Goal: Navigation & Orientation: Find specific page/section

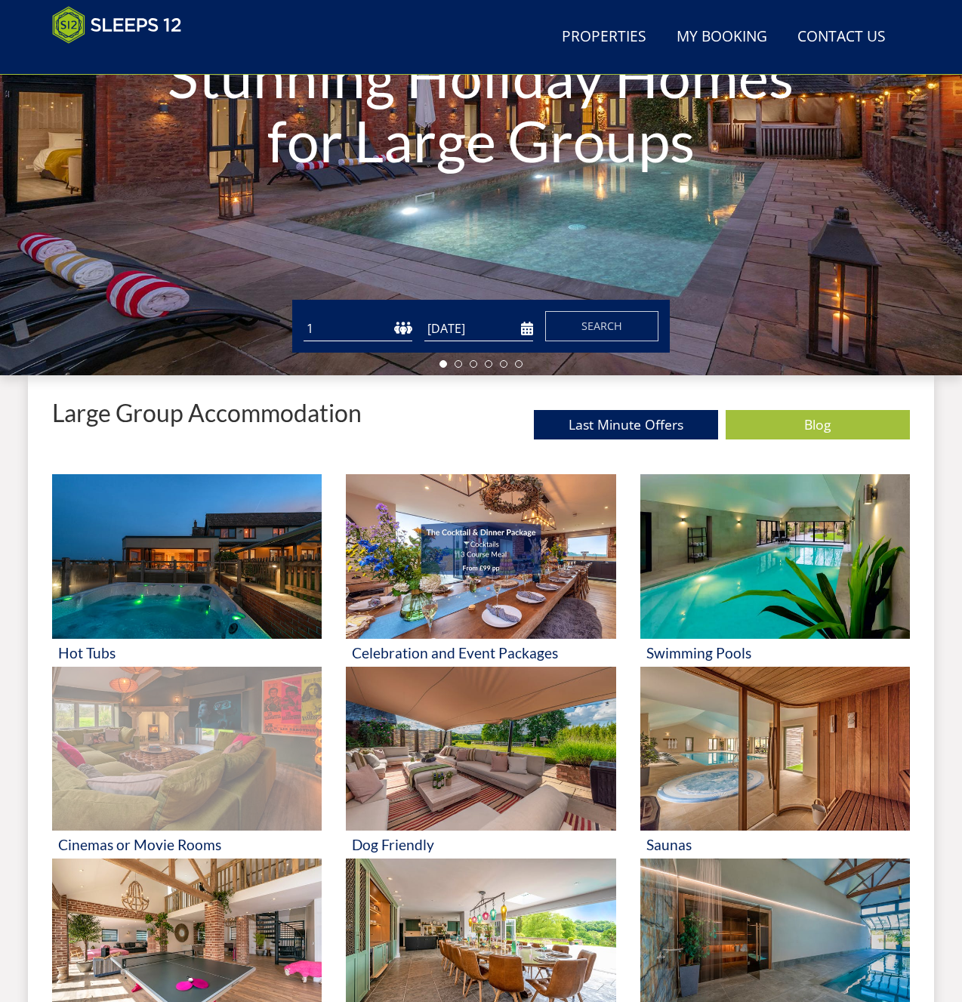
scroll to position [249, 0]
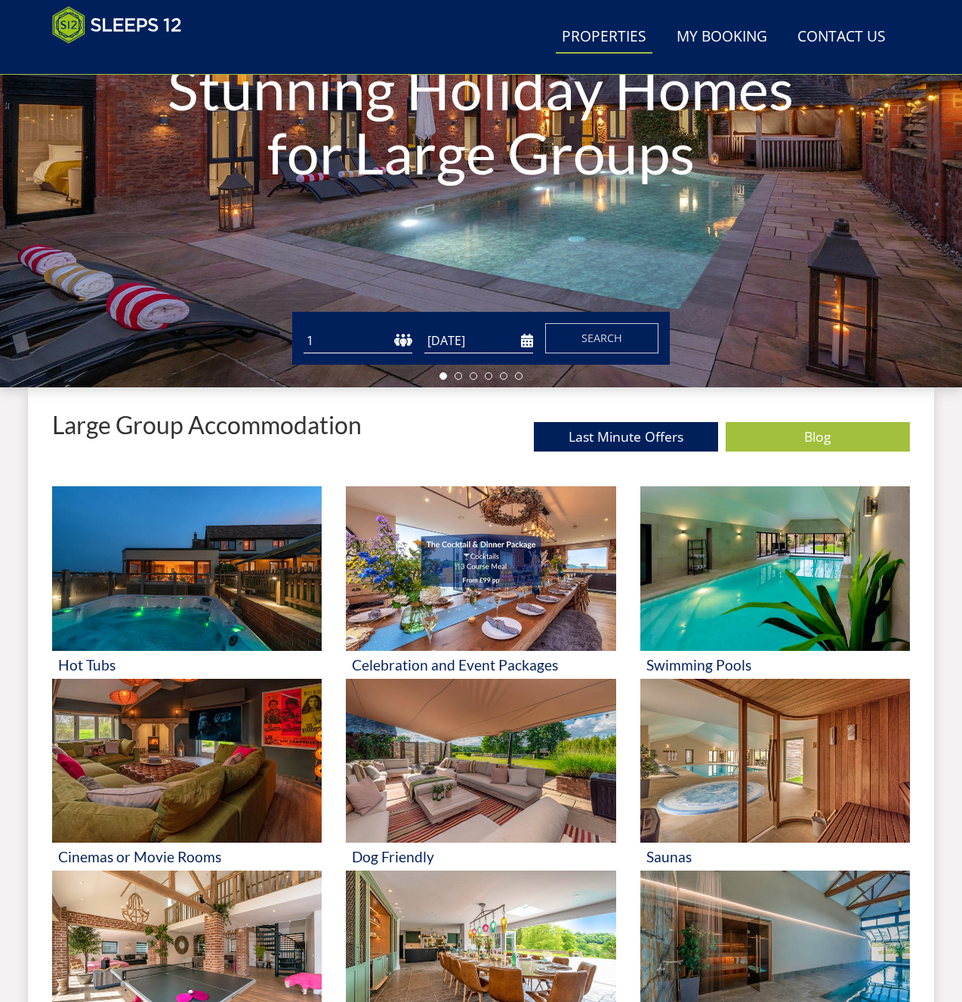
click at [624, 30] on link "Properties" at bounding box center [604, 37] width 97 height 34
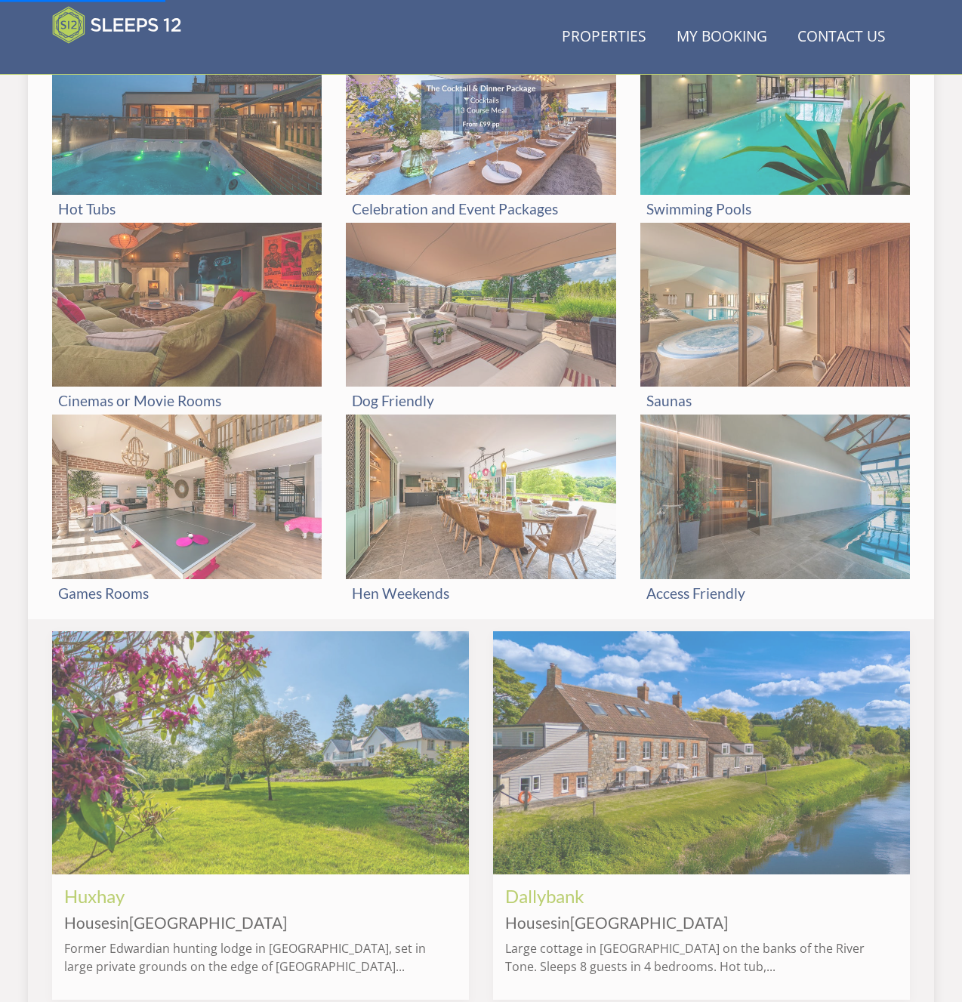
scroll to position [712, 0]
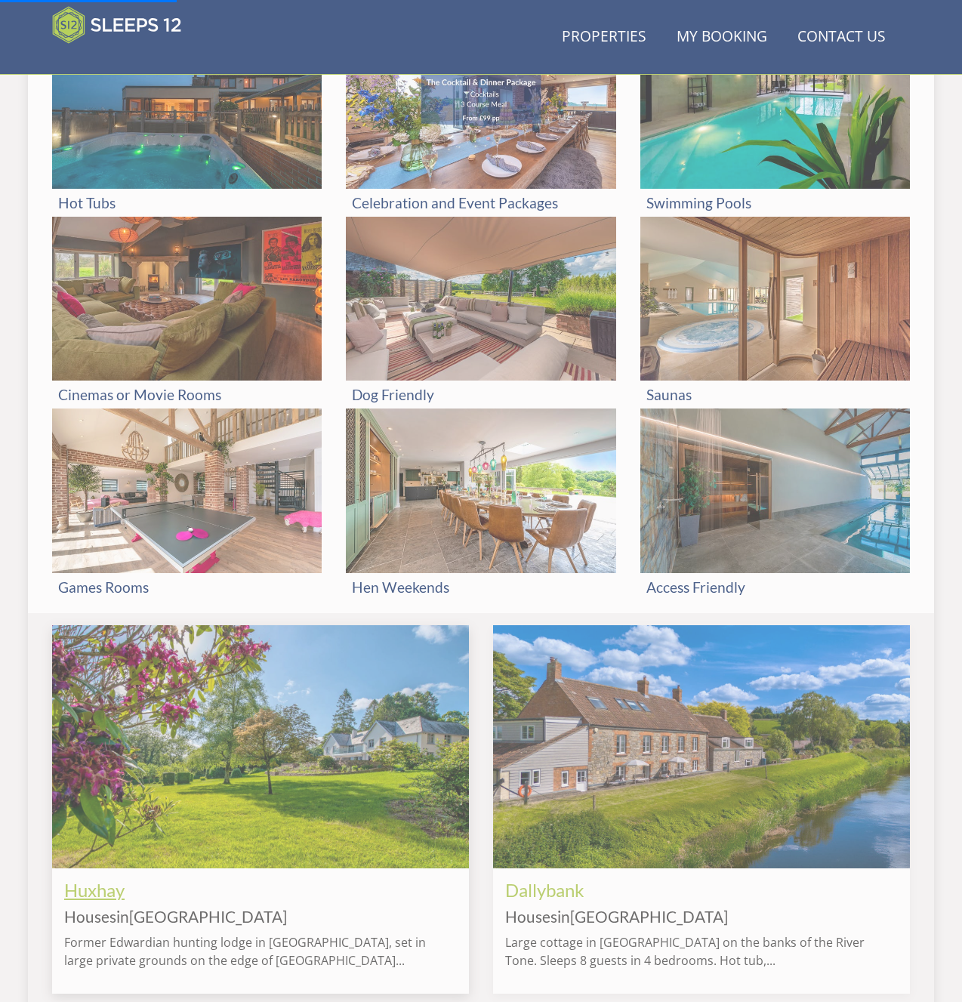
click at [90, 886] on link "Huxhay" at bounding box center [94, 890] width 60 height 22
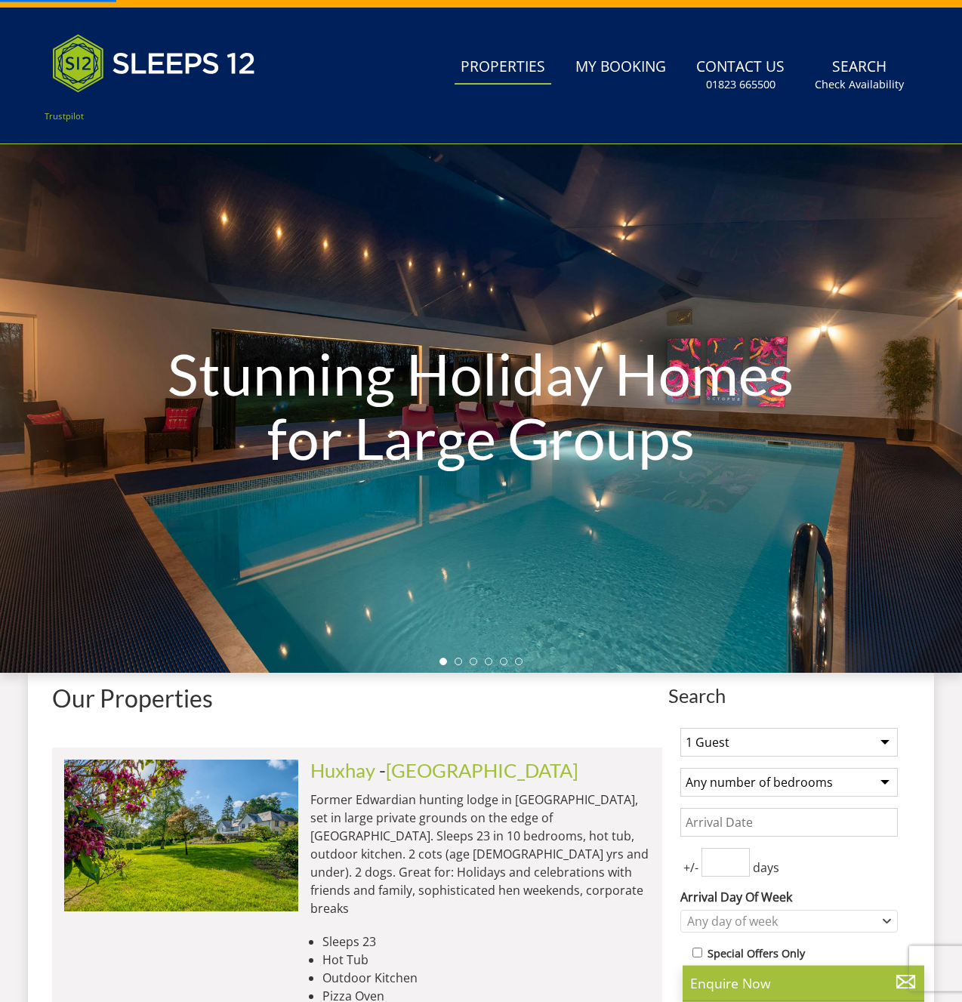
scroll to position [77, 0]
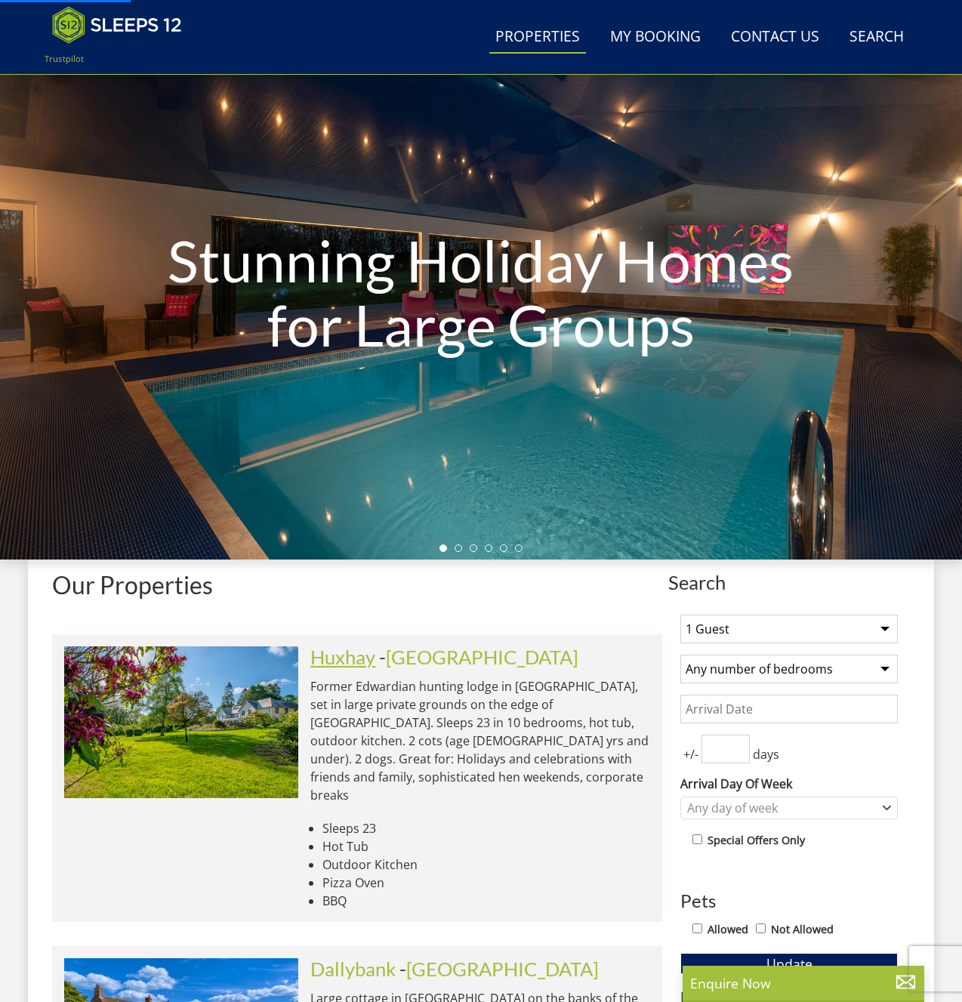
click at [348, 656] on link "Huxhay" at bounding box center [342, 657] width 65 height 23
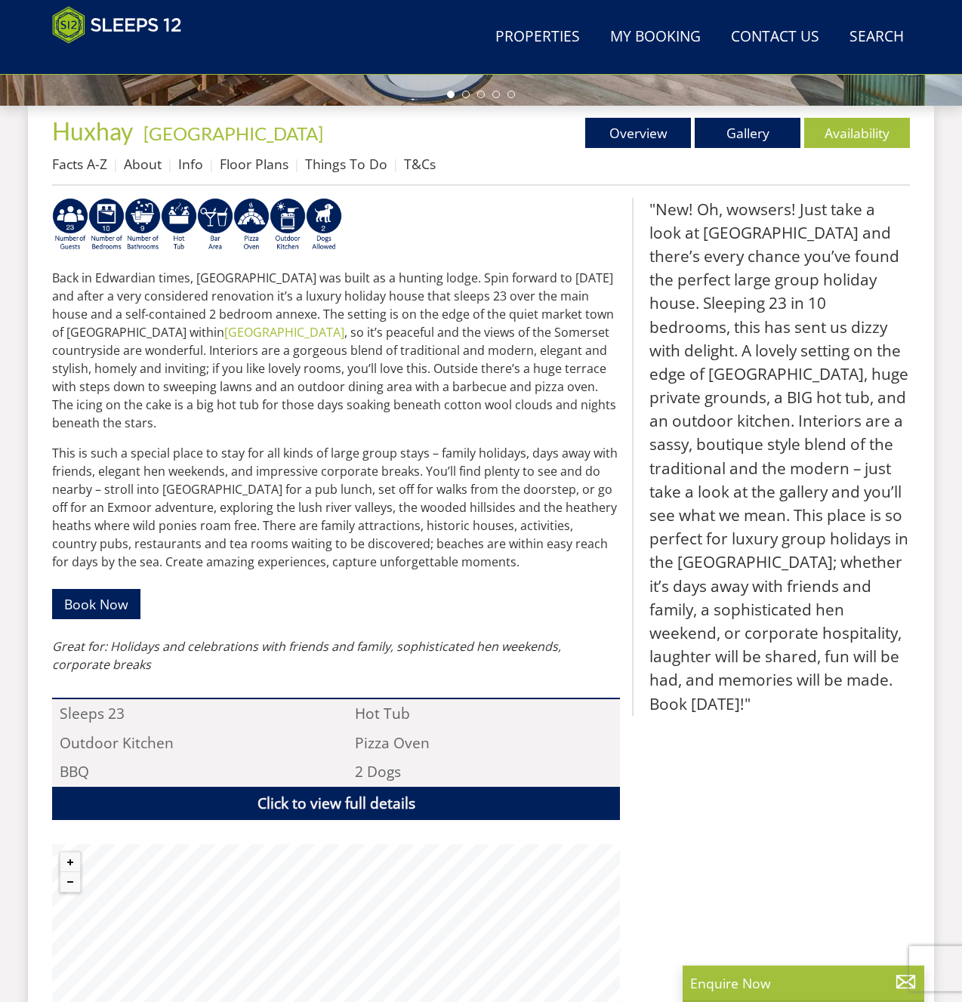
scroll to position [266, 0]
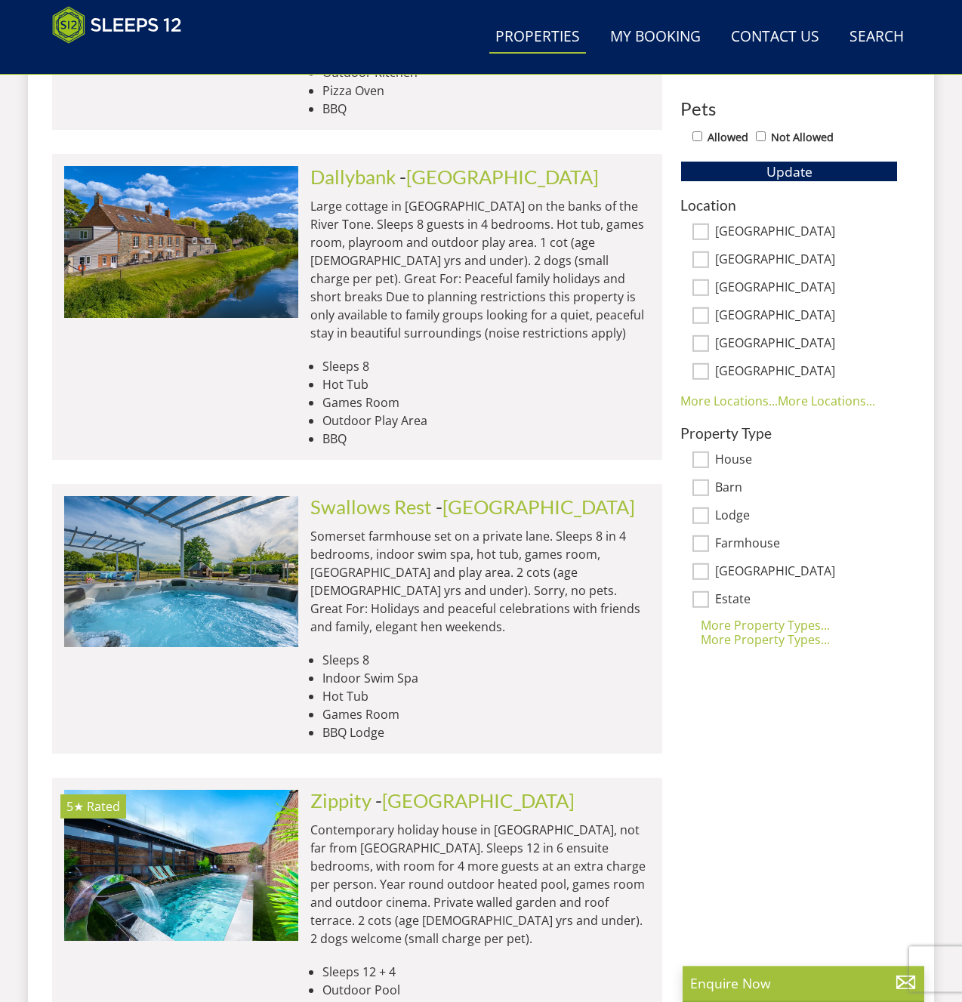
scroll to position [1079, 0]
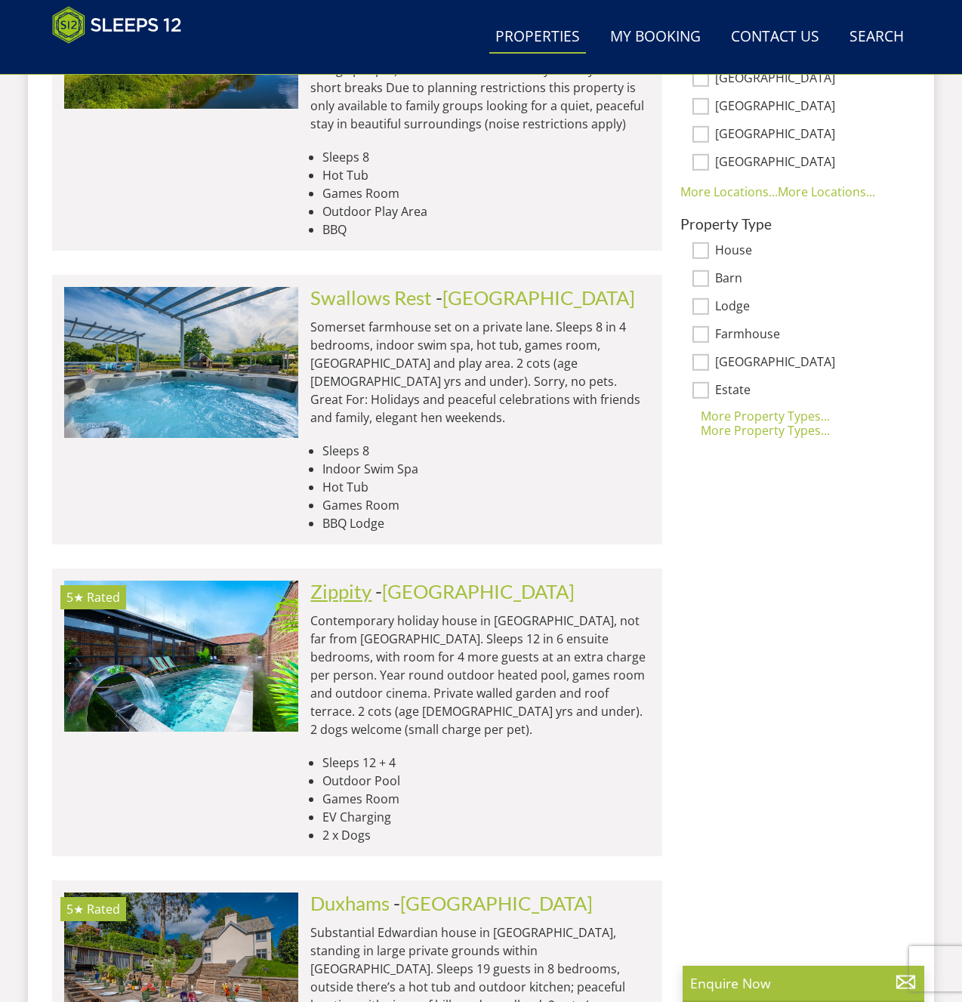
click at [341, 580] on link "Zippity" at bounding box center [340, 591] width 61 height 23
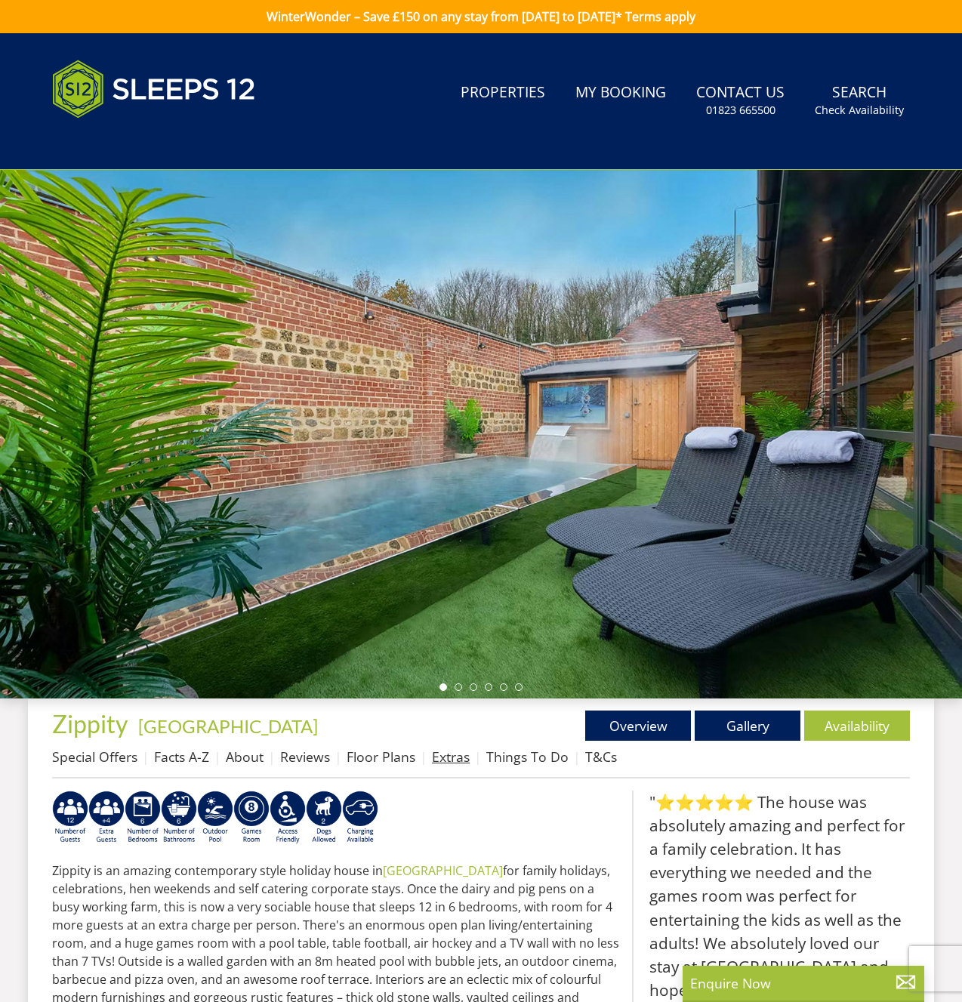
click at [453, 756] on link "Extras" at bounding box center [451, 757] width 38 height 18
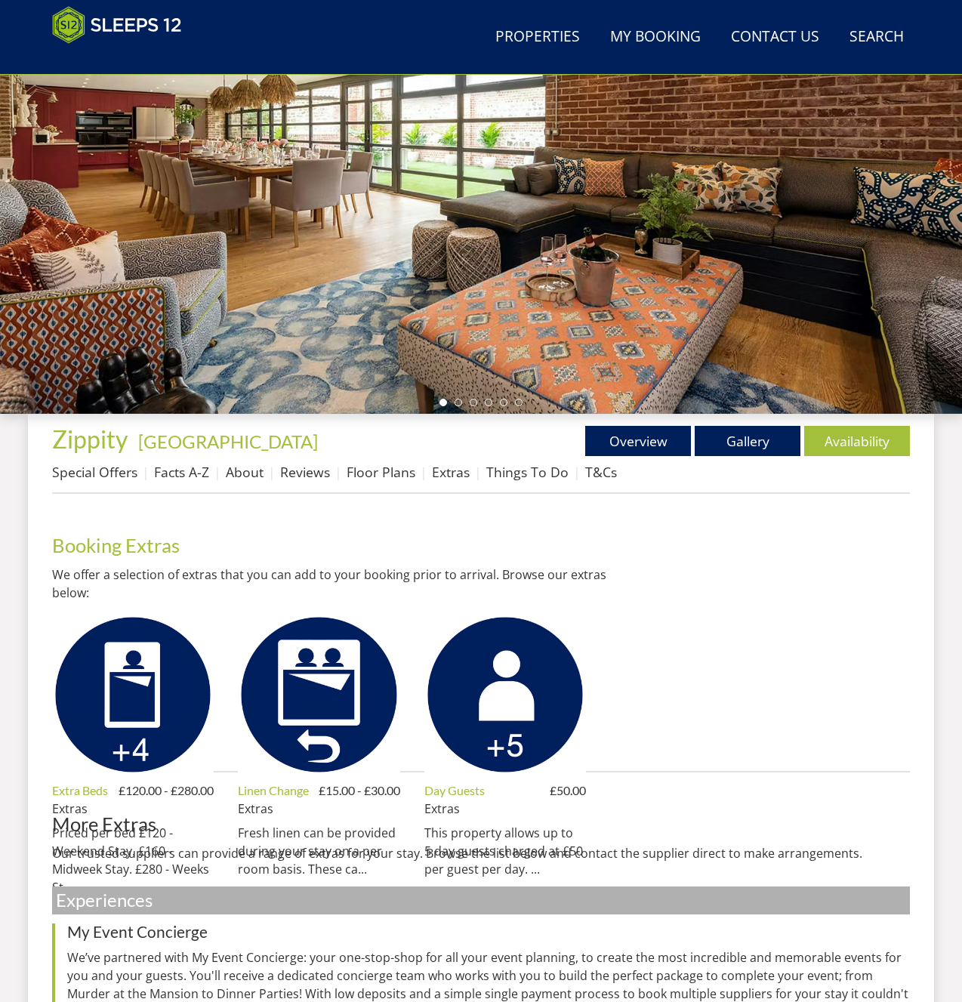
scroll to position [385, 0]
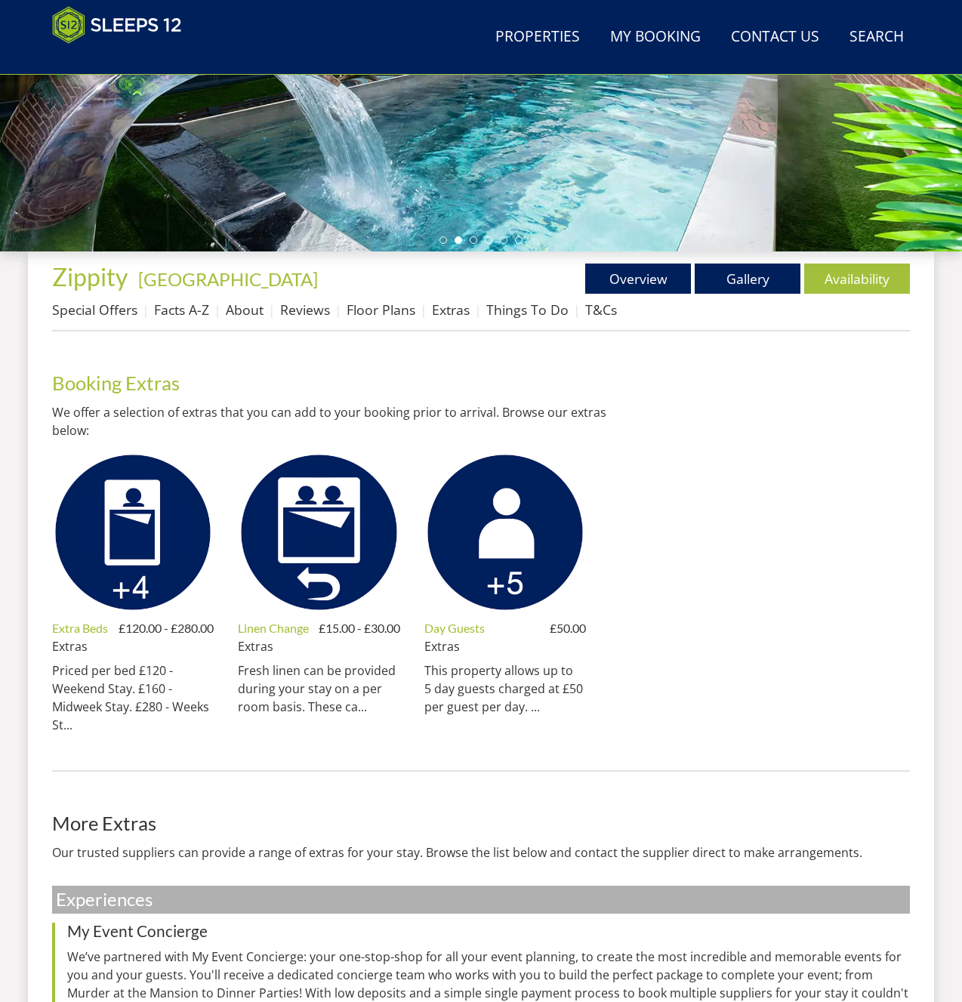
drag, startPoint x: 122, startPoint y: 534, endPoint x: 230, endPoint y: 415, distance: 161.0
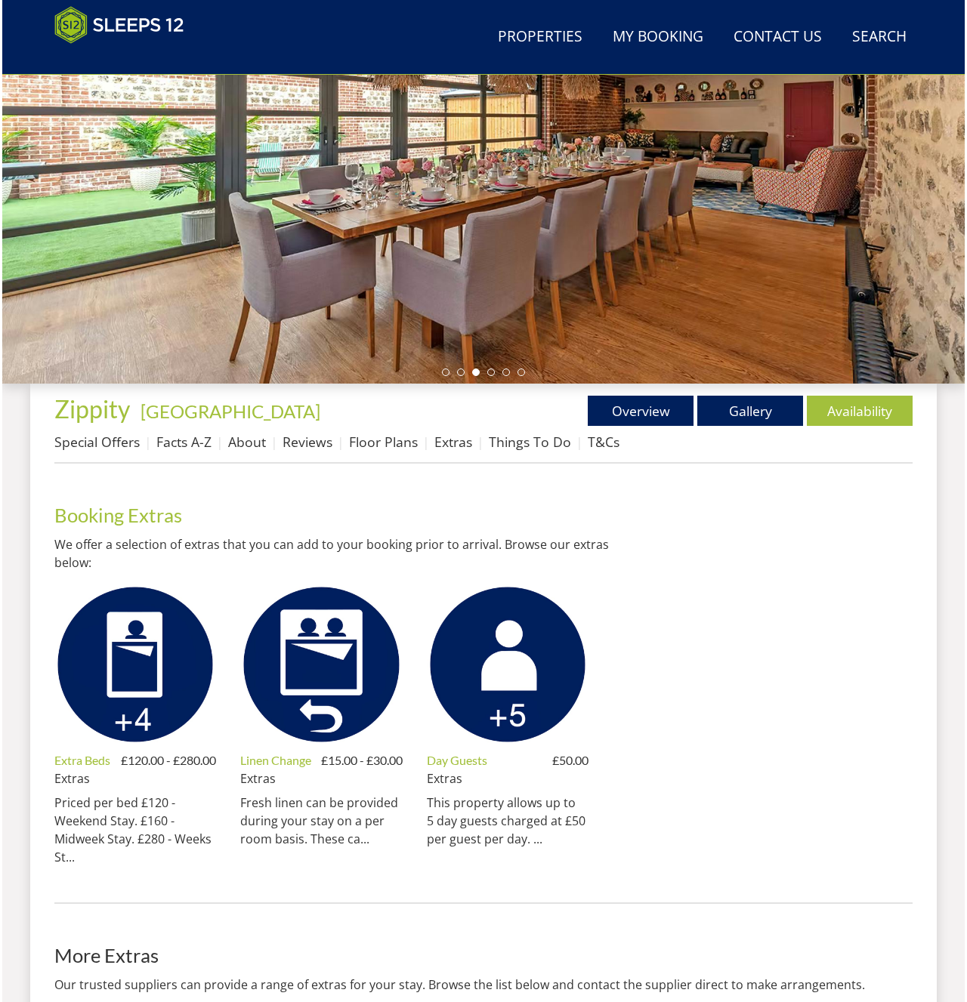
scroll to position [231, 0]
